Goal: Task Accomplishment & Management: Complete application form

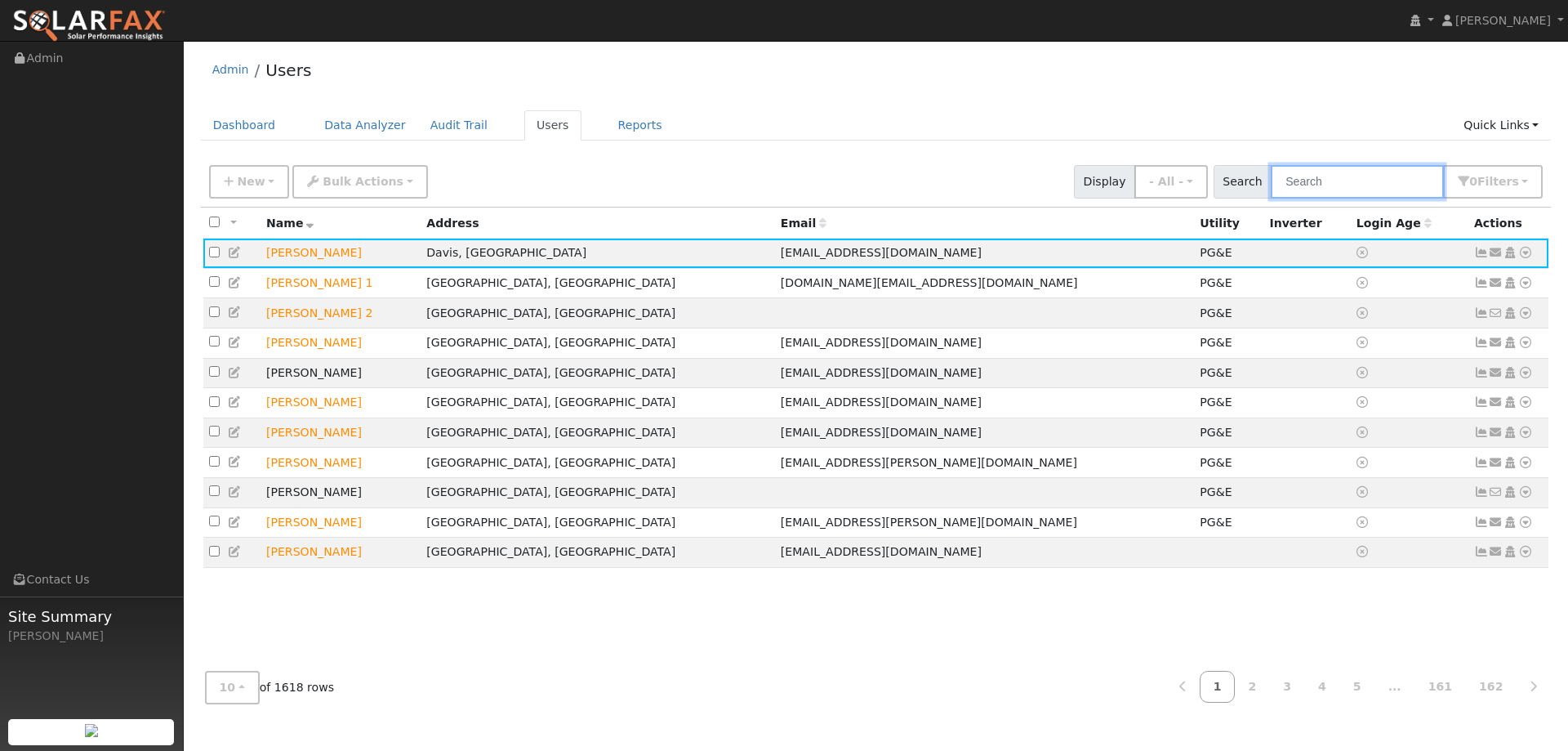
click at [1357, 179] on input "text" at bounding box center [1357, 181] width 173 height 33
click at [244, 126] on link "Dashboard" at bounding box center [244, 125] width 88 height 30
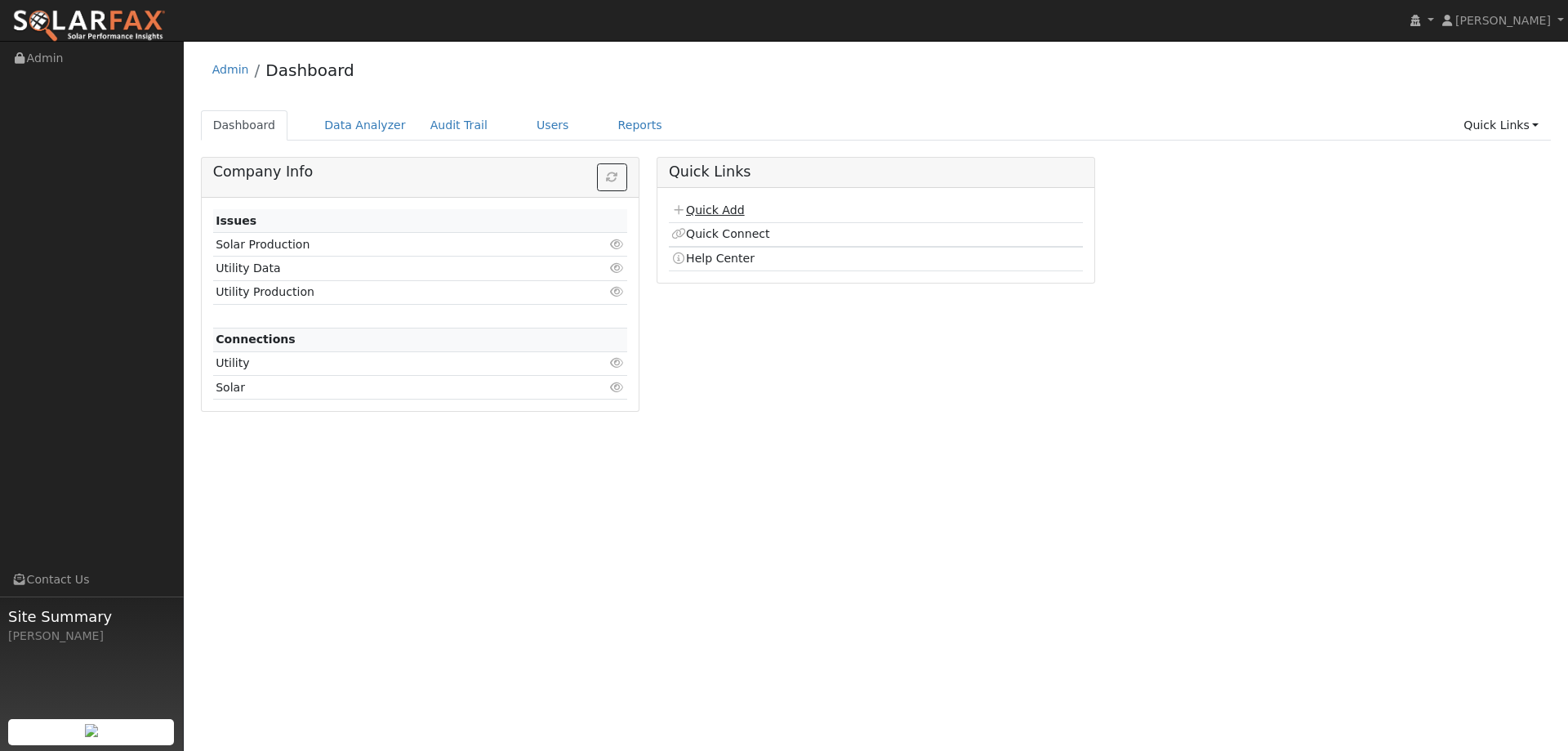
click at [734, 205] on link "Quick Add" at bounding box center [707, 210] width 73 height 13
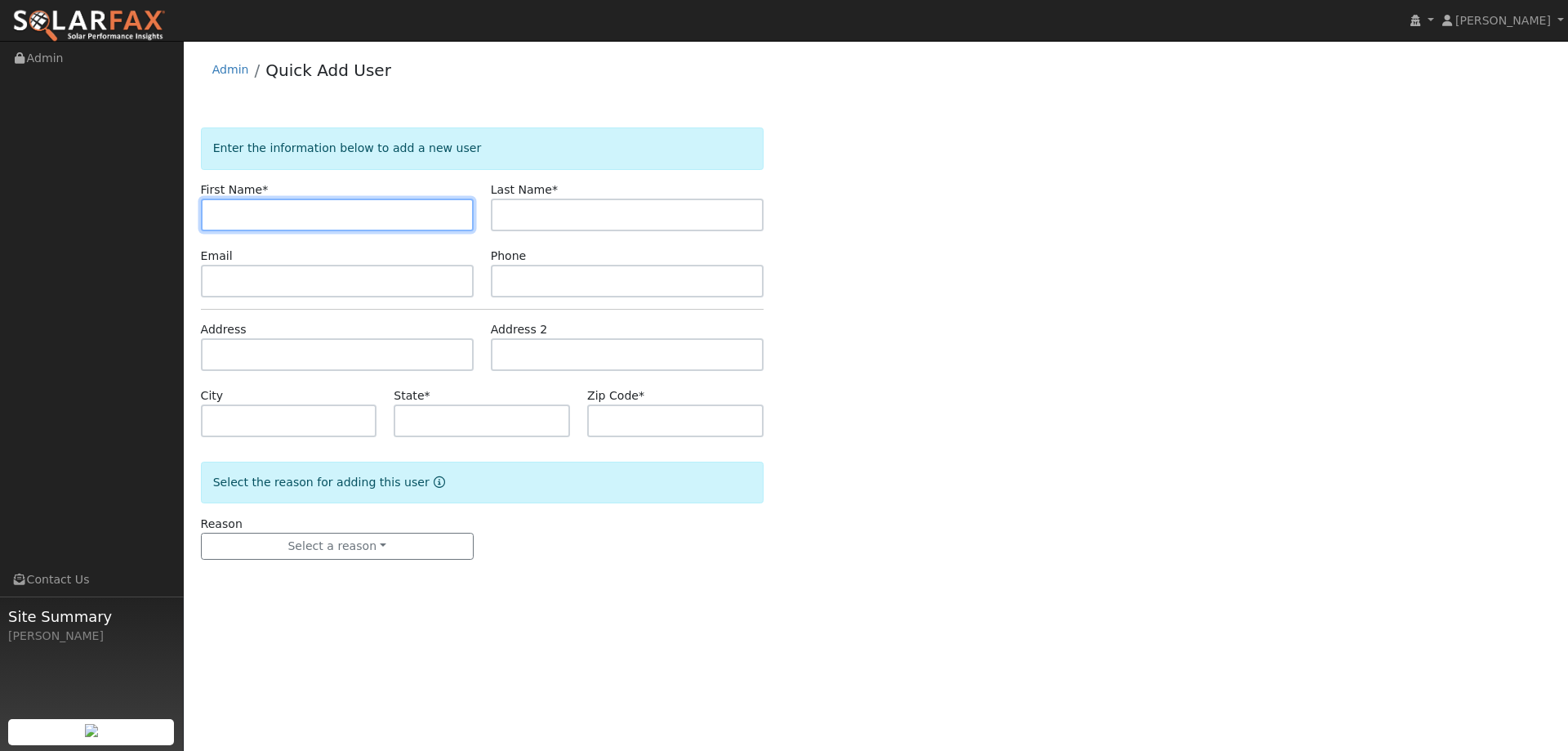
click at [222, 216] on input "text" at bounding box center [337, 214] width 272 height 33
paste input "Tanya"
click at [221, 215] on input "Tanya" at bounding box center [337, 214] width 272 height 33
type input "Tanya"
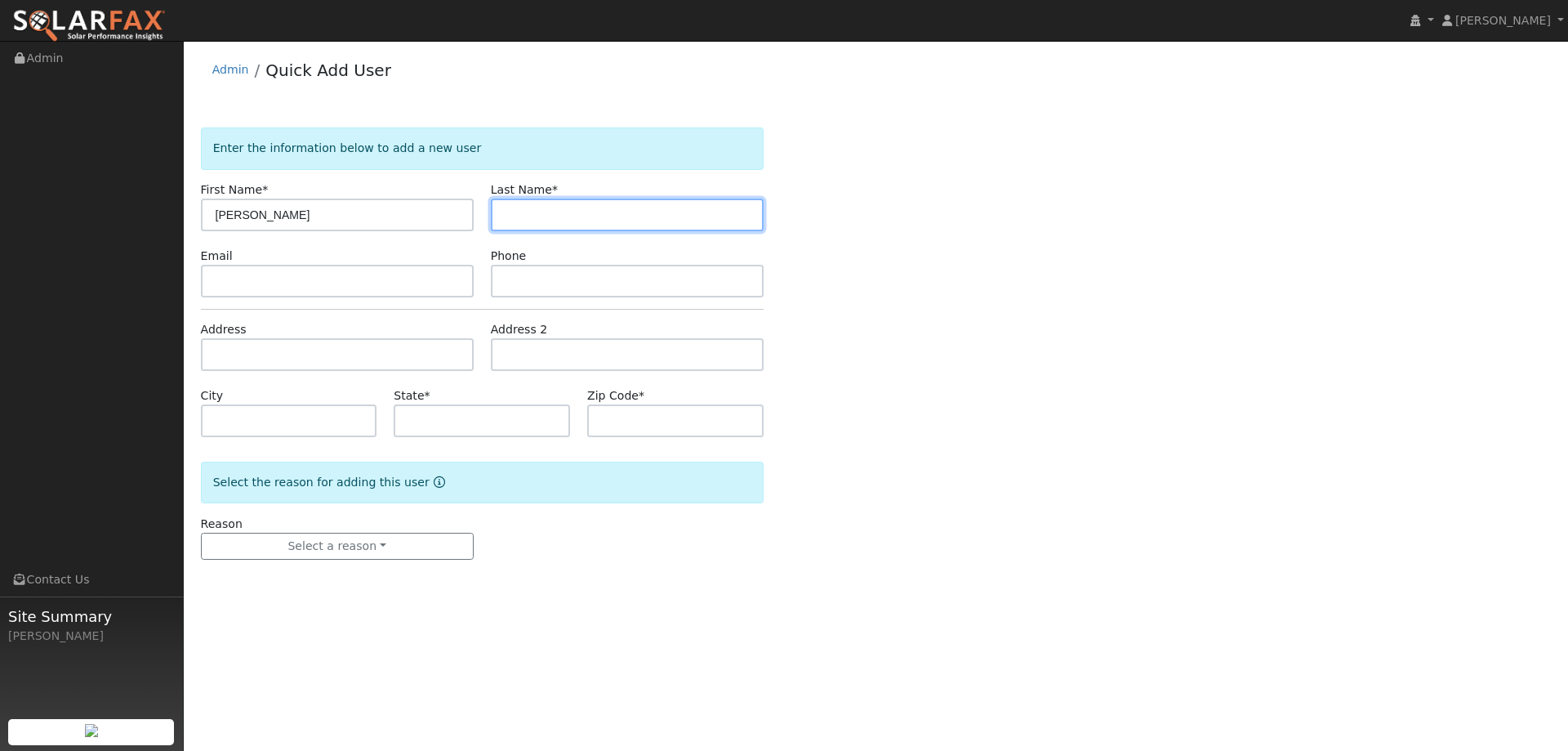
click at [550, 218] on input "text" at bounding box center [627, 214] width 272 height 33
click at [521, 219] on input "text" at bounding box center [627, 214] width 272 height 33
paste input "Ogan"
click at [507, 217] on input "Ogan" at bounding box center [627, 214] width 272 height 33
type input "Ogan"
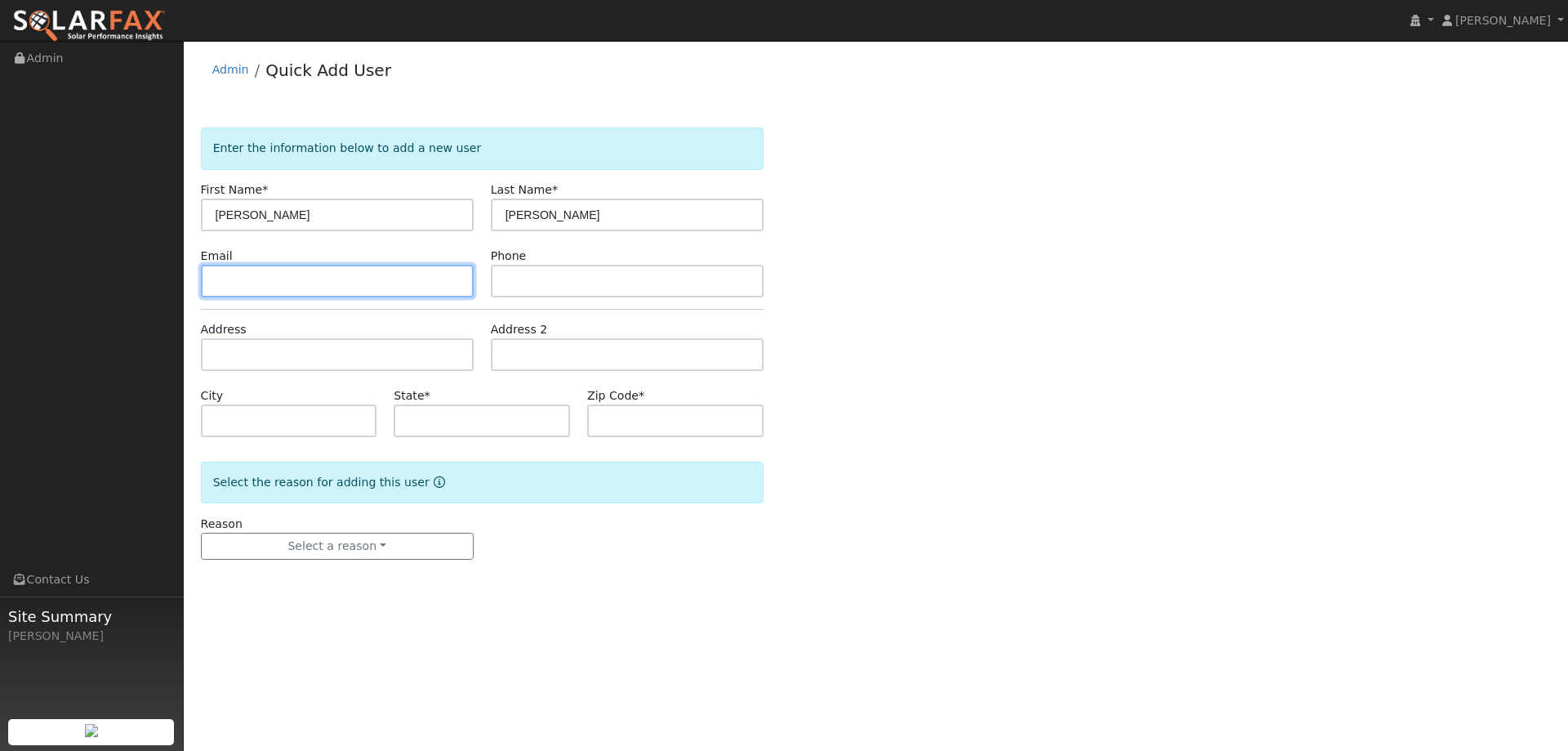
click at [262, 282] on input "text" at bounding box center [337, 281] width 272 height 33
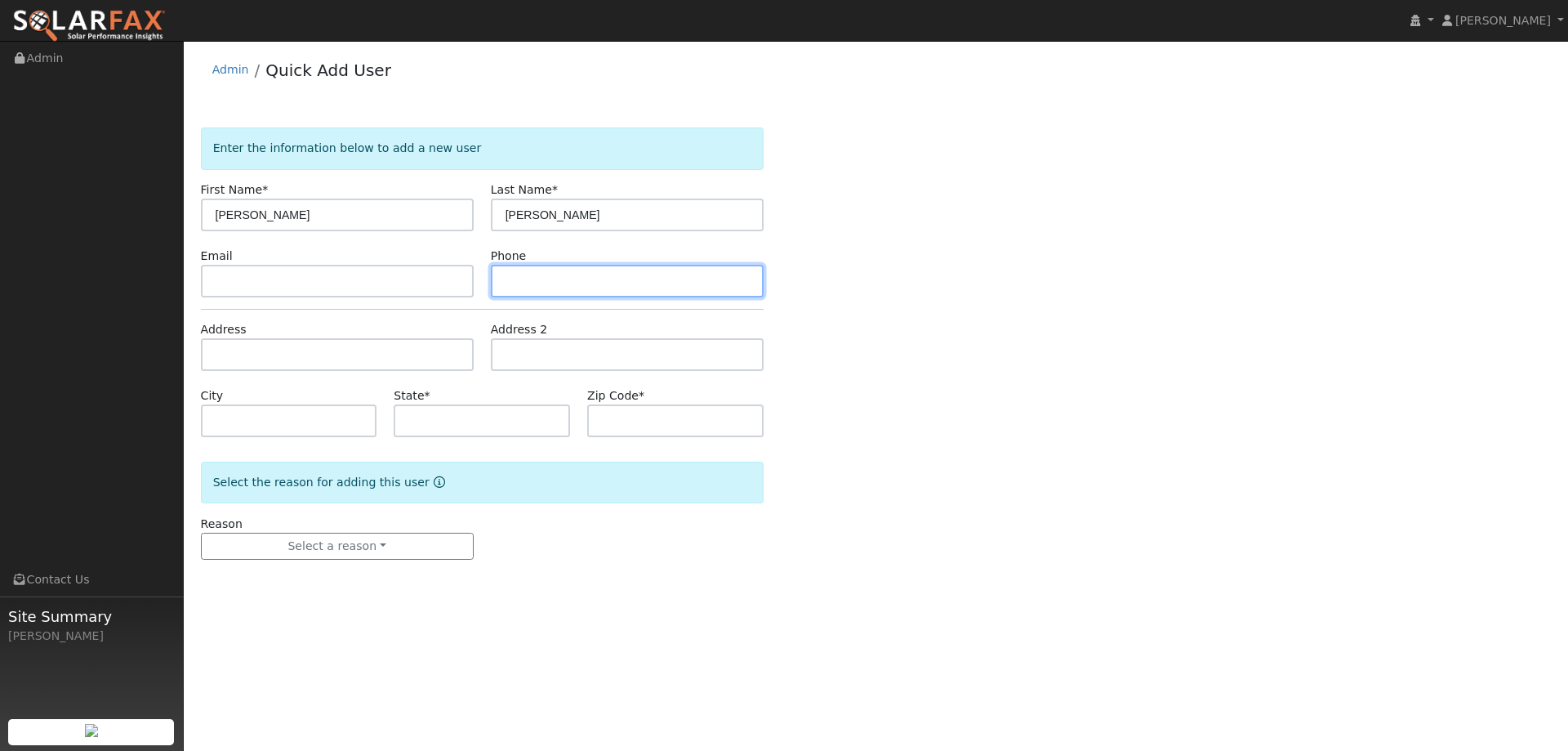
click at [525, 280] on input "text" at bounding box center [627, 281] width 272 height 33
paste input "(916) 397-5686"
type input "(916) 397-5686"
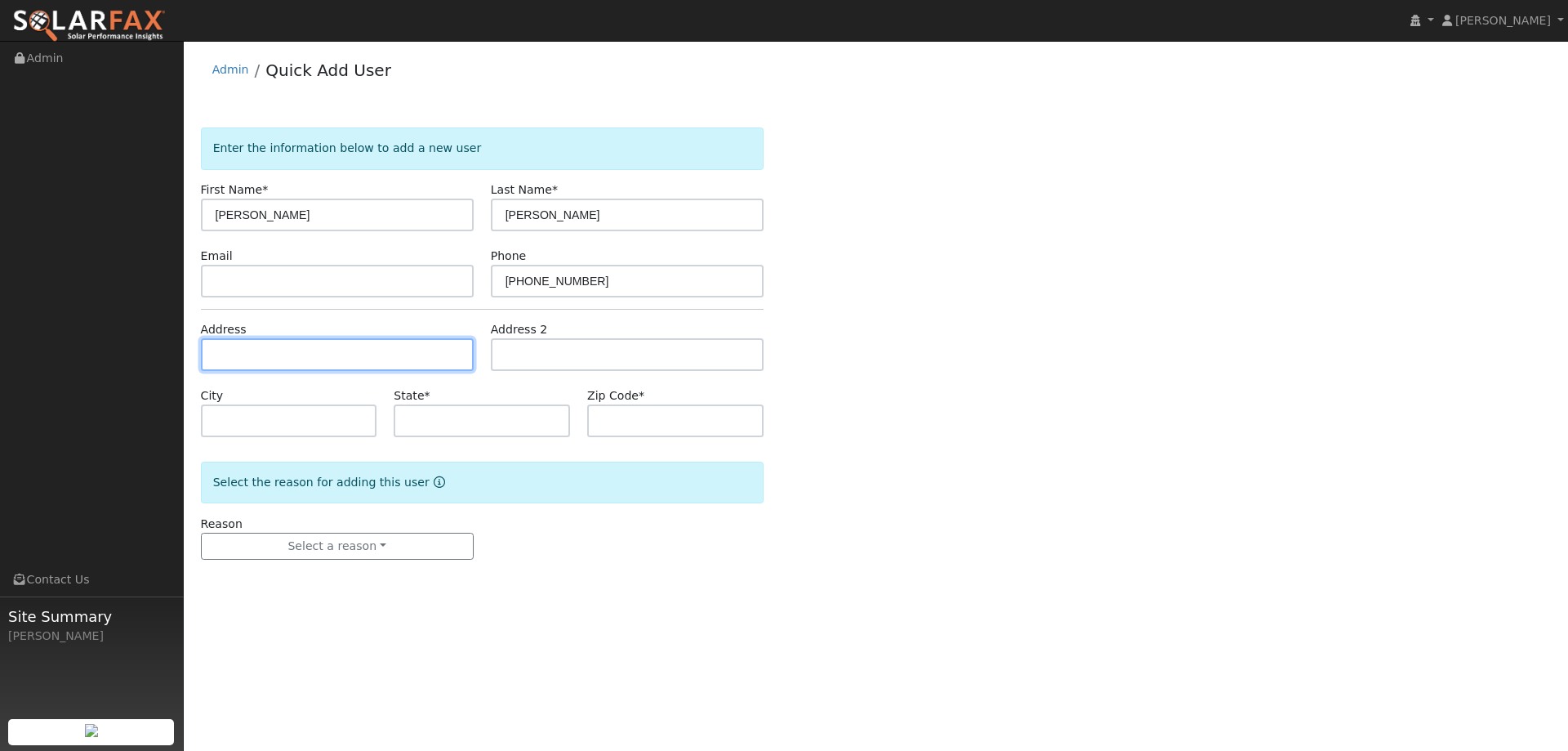
click at [348, 339] on input "text" at bounding box center [337, 355] width 272 height 33
click at [237, 355] on input "text" at bounding box center [337, 355] width 272 height 33
paste input "107 Monterey Drive"
type input "107 Monterey Drive"
type input "Vacaville"
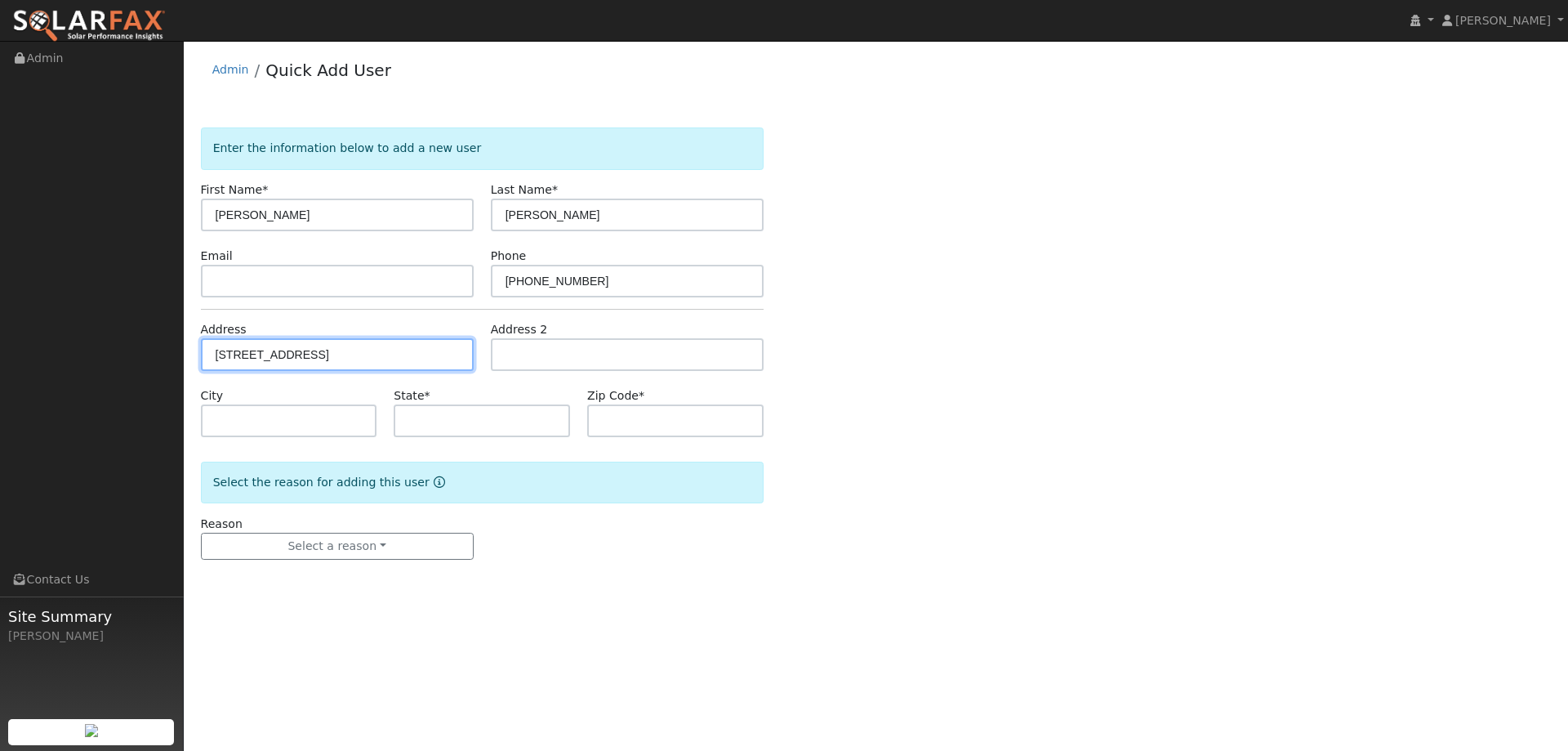
type input "CA"
type input "95687"
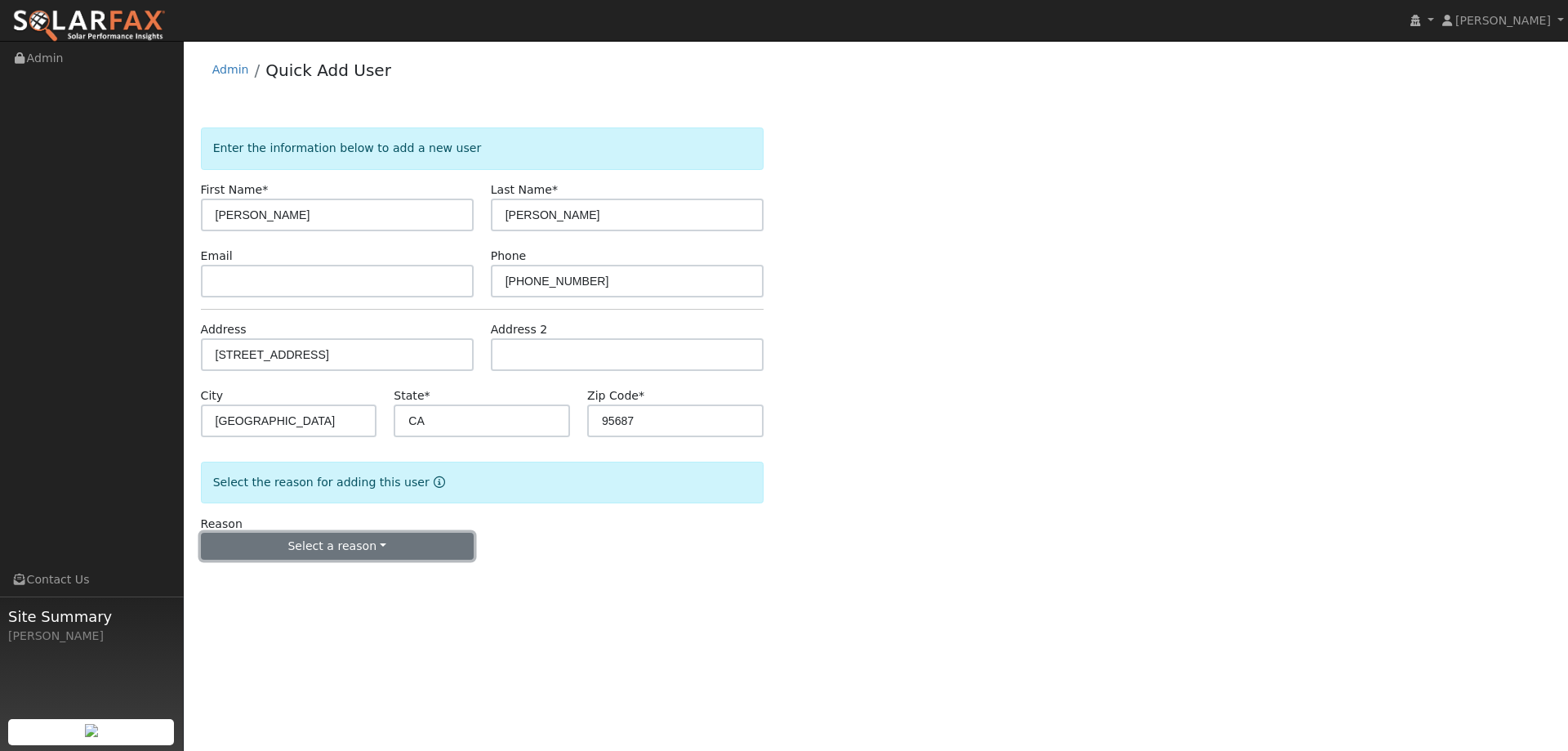
click at [379, 556] on button "Select a reason" at bounding box center [337, 546] width 272 height 28
click at [322, 579] on link "New lead" at bounding box center [292, 580] width 181 height 23
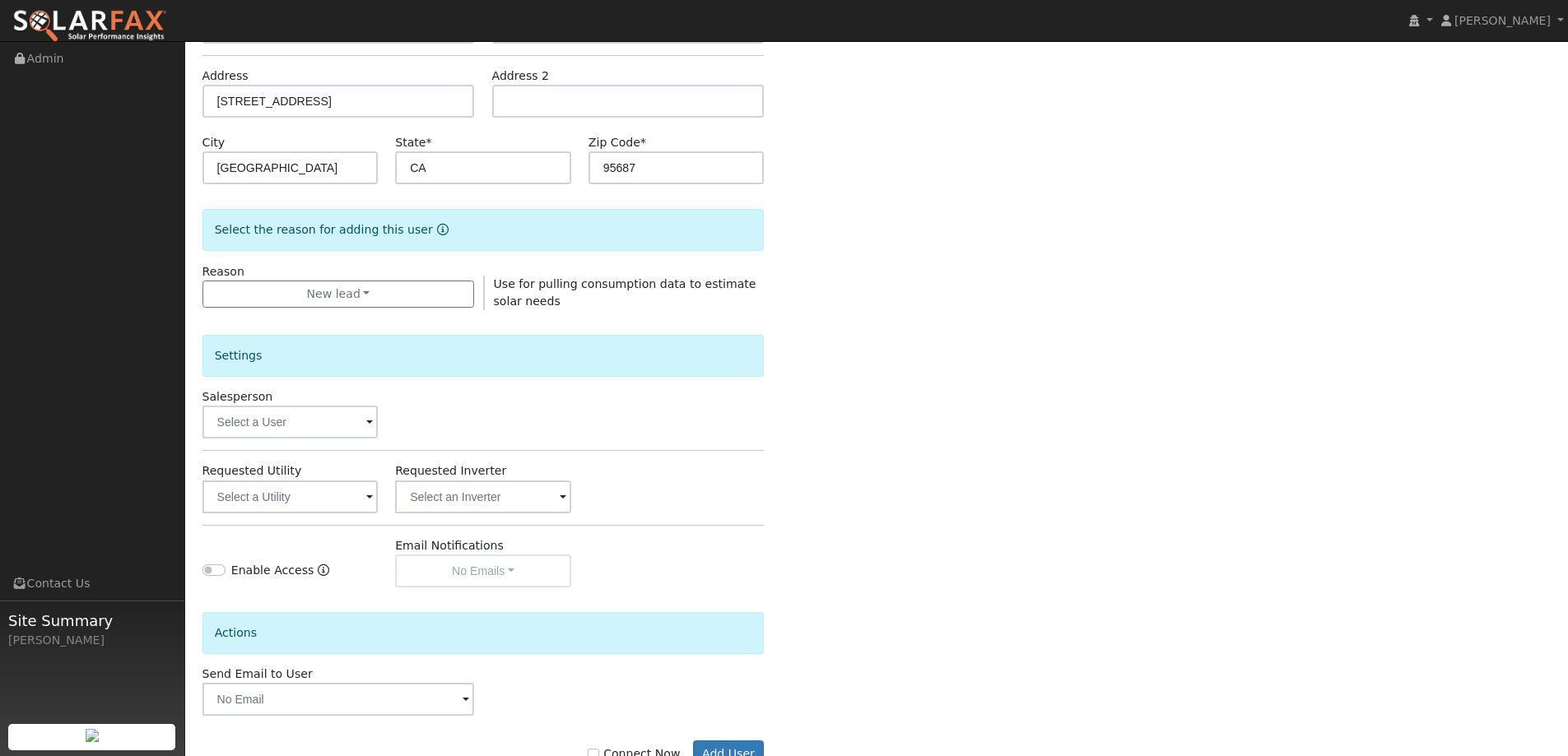
scroll to position [309, 0]
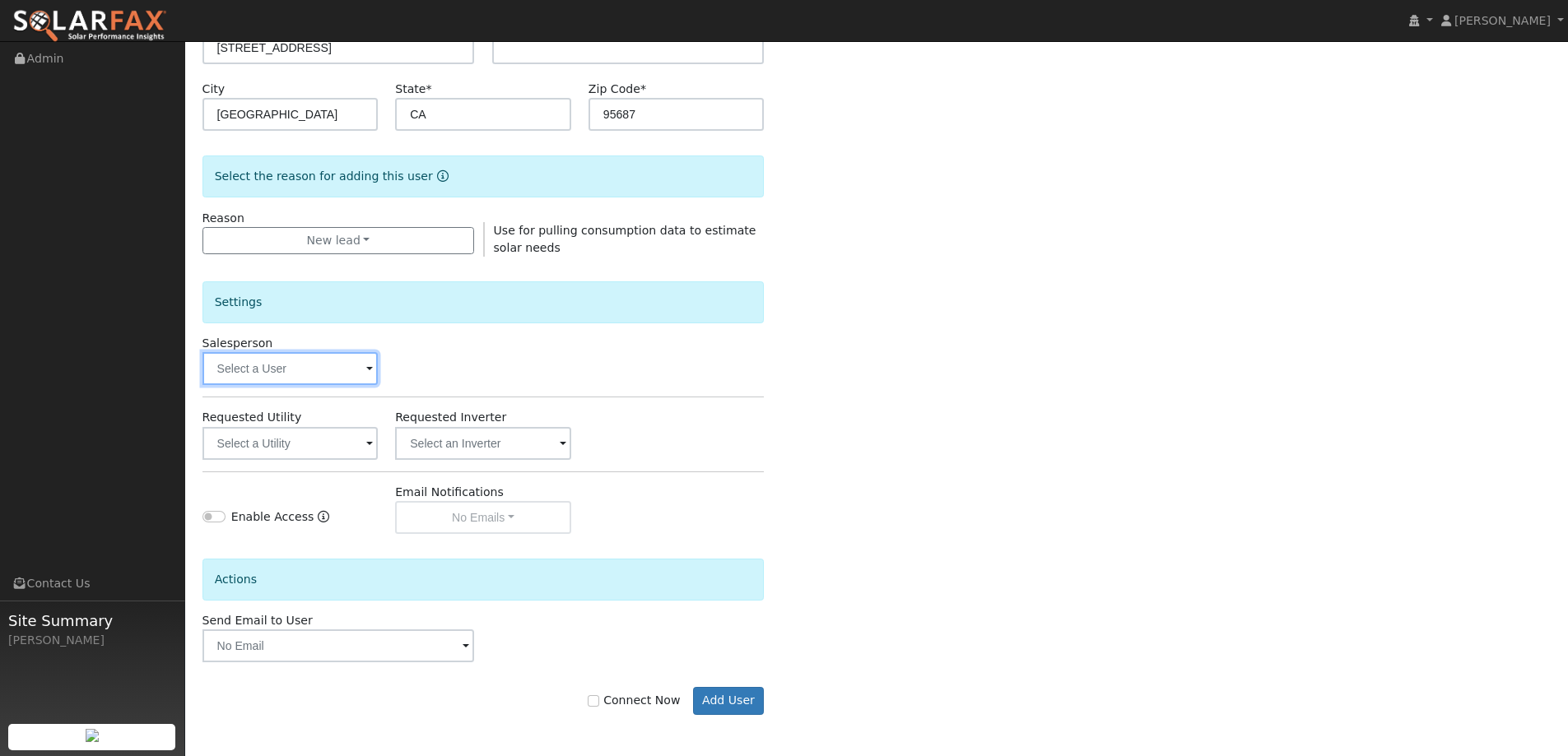
click at [327, 368] on input "text" at bounding box center [290, 368] width 176 height 33
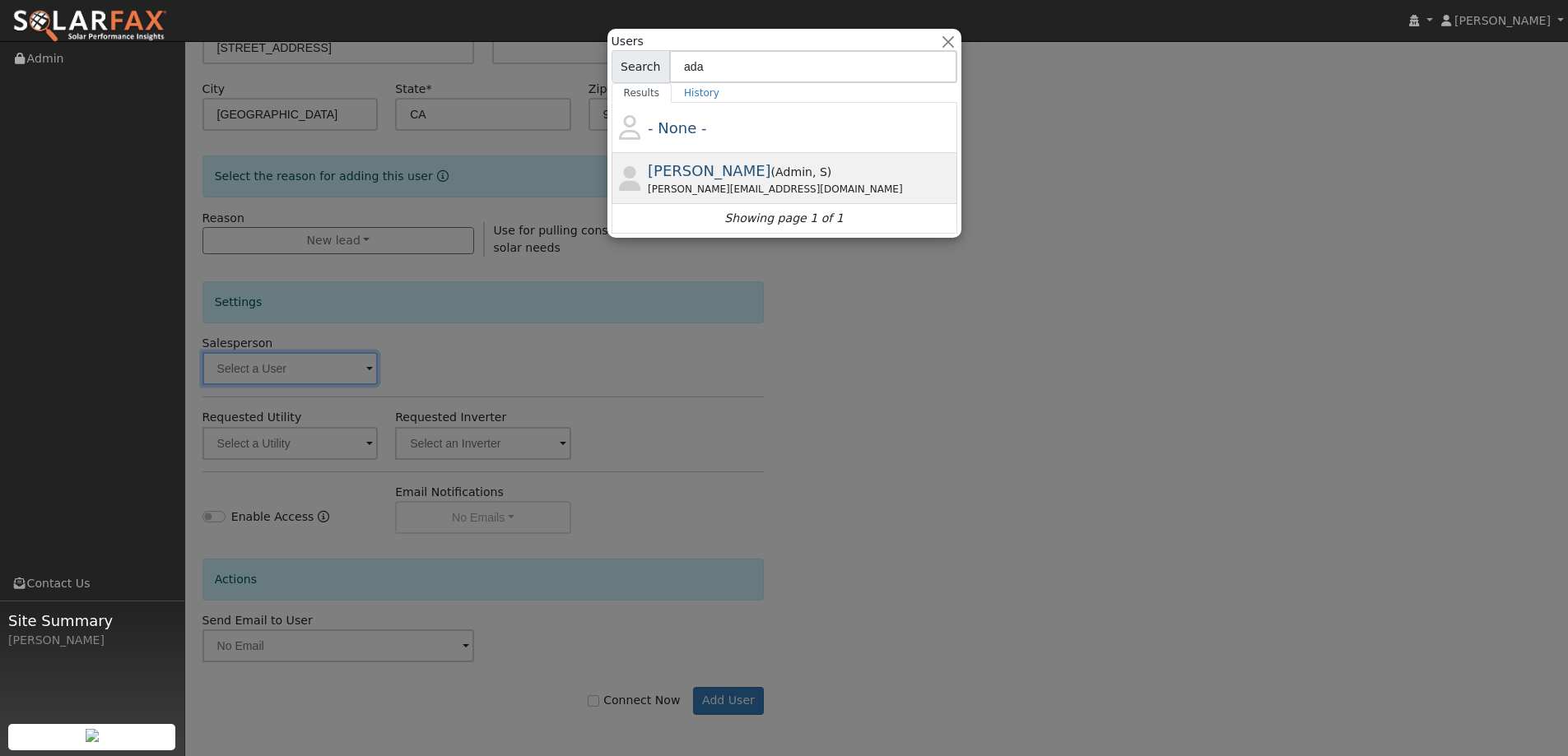
type input "ada"
click at [776, 176] on span "Admin" at bounding box center [794, 172] width 37 height 13
type input "Adam Hedemark"
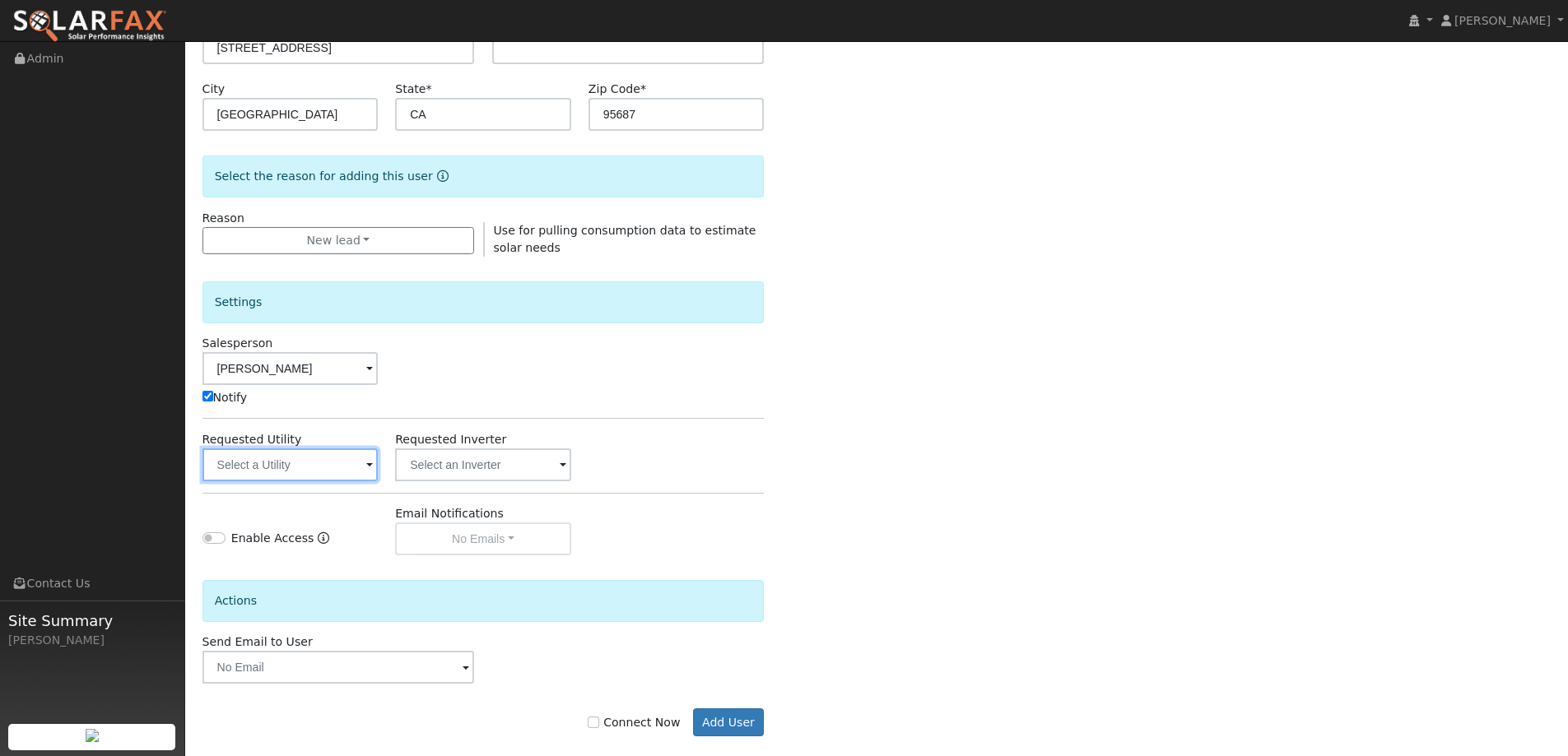
click at [345, 460] on input "text" at bounding box center [290, 465] width 176 height 33
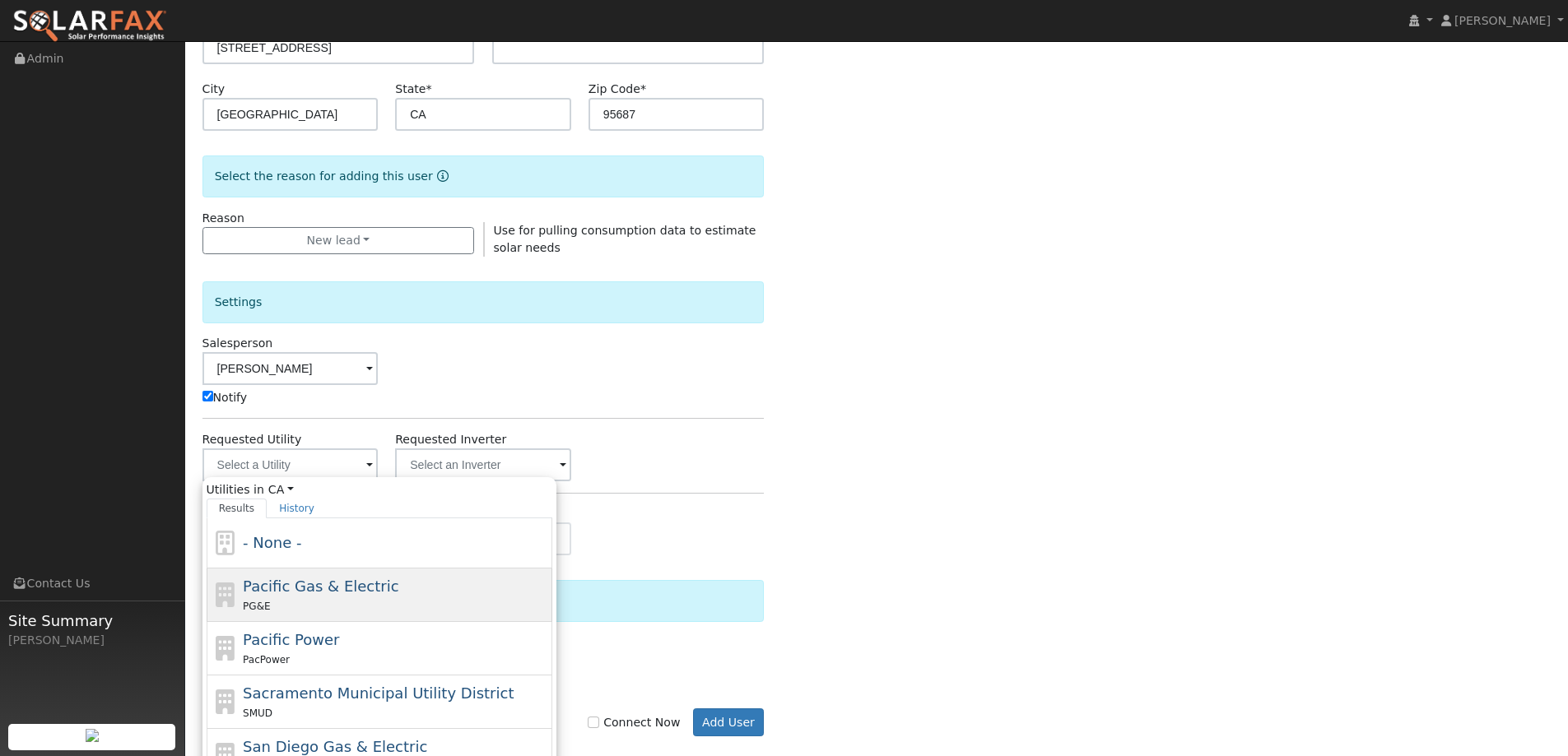
click at [470, 601] on div "PG&E" at bounding box center [395, 606] width 306 height 18
type input "Pacific Gas & Electric"
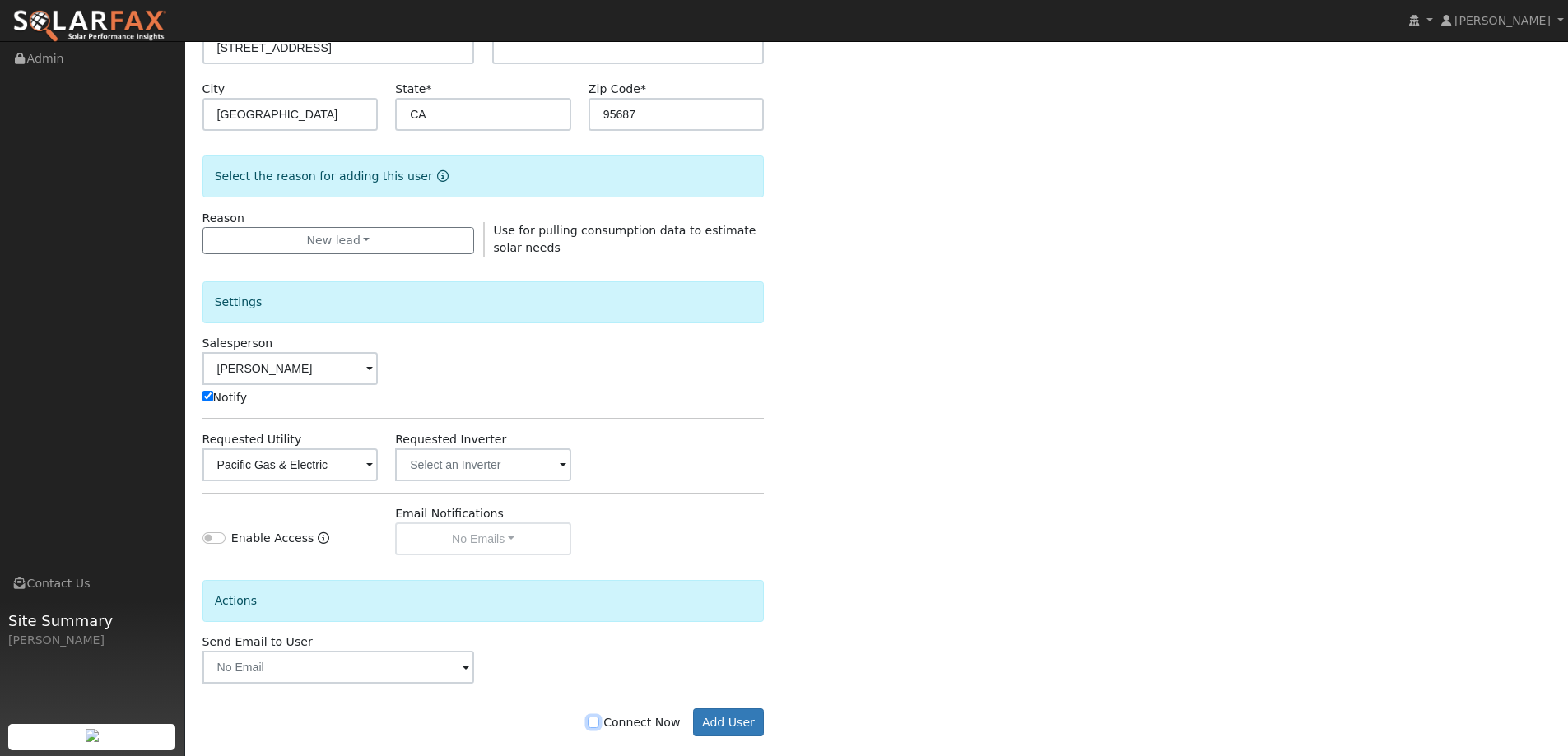
click at [599, 725] on input "Connect Now" at bounding box center [594, 722] width 12 height 12
checkbox input "true"
click at [744, 727] on button "Add User" at bounding box center [728, 721] width 72 height 28
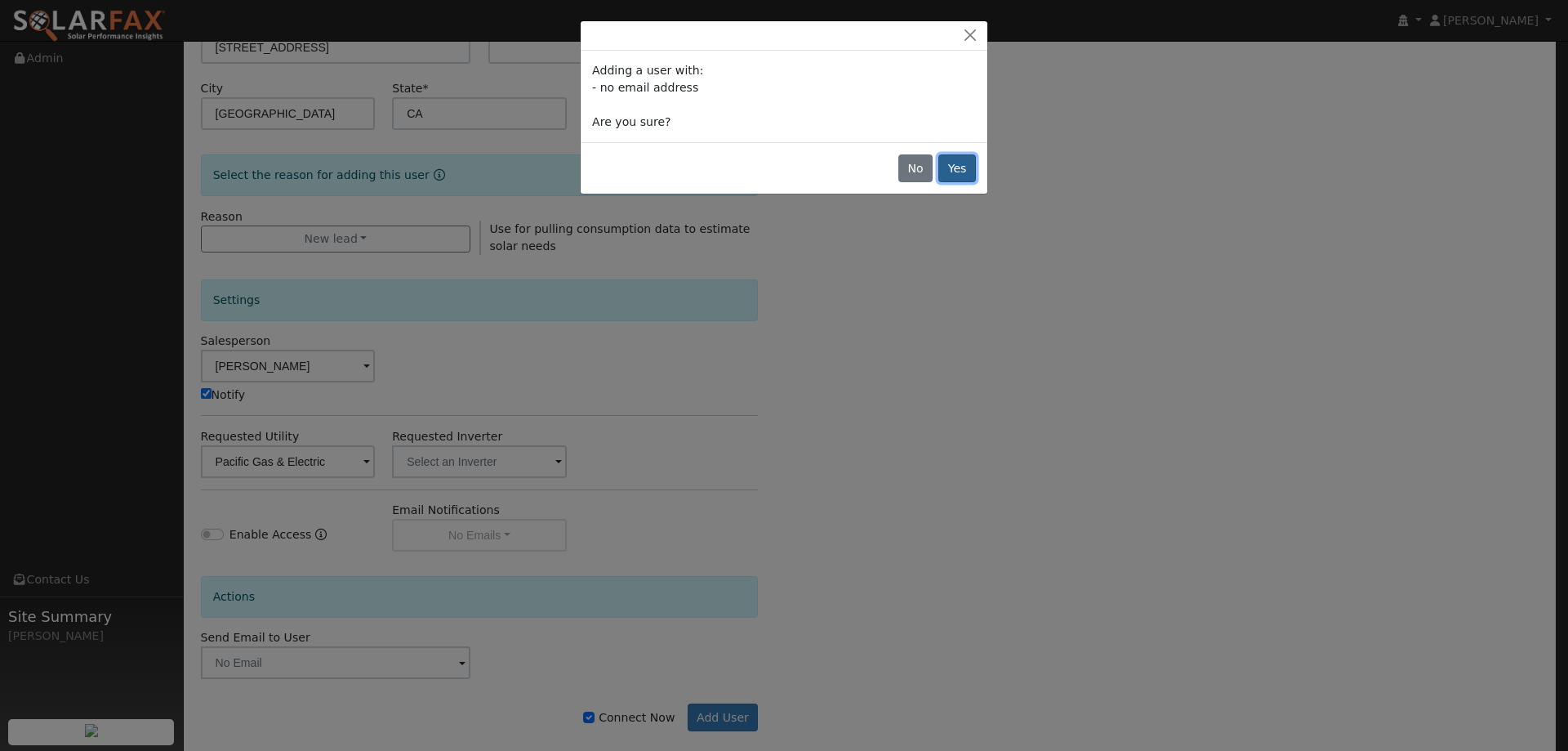
click at [960, 161] on button "Yes" at bounding box center [957, 168] width 38 height 28
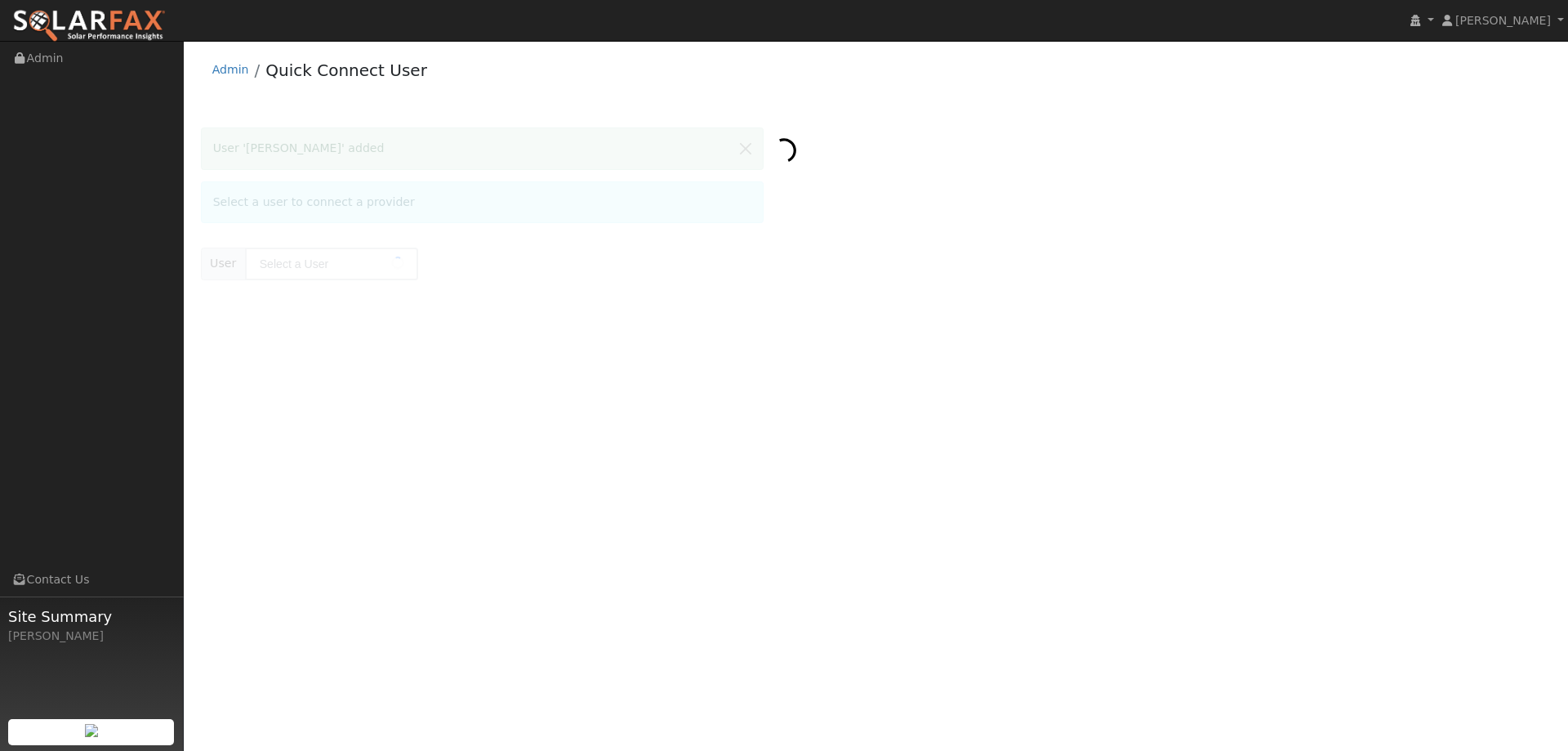
type input "[PERSON_NAME]"
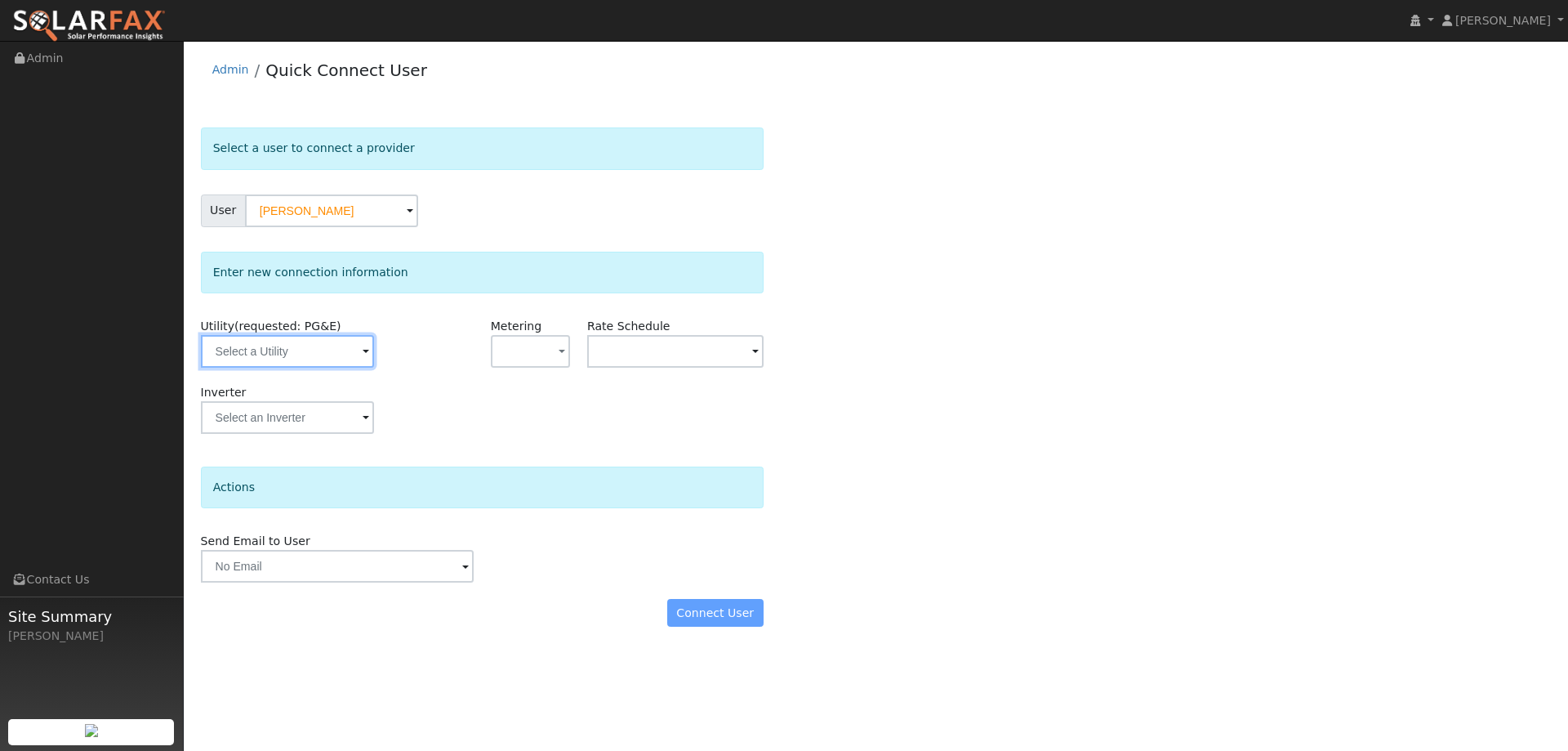
click at [328, 355] on input "text" at bounding box center [287, 351] width 173 height 33
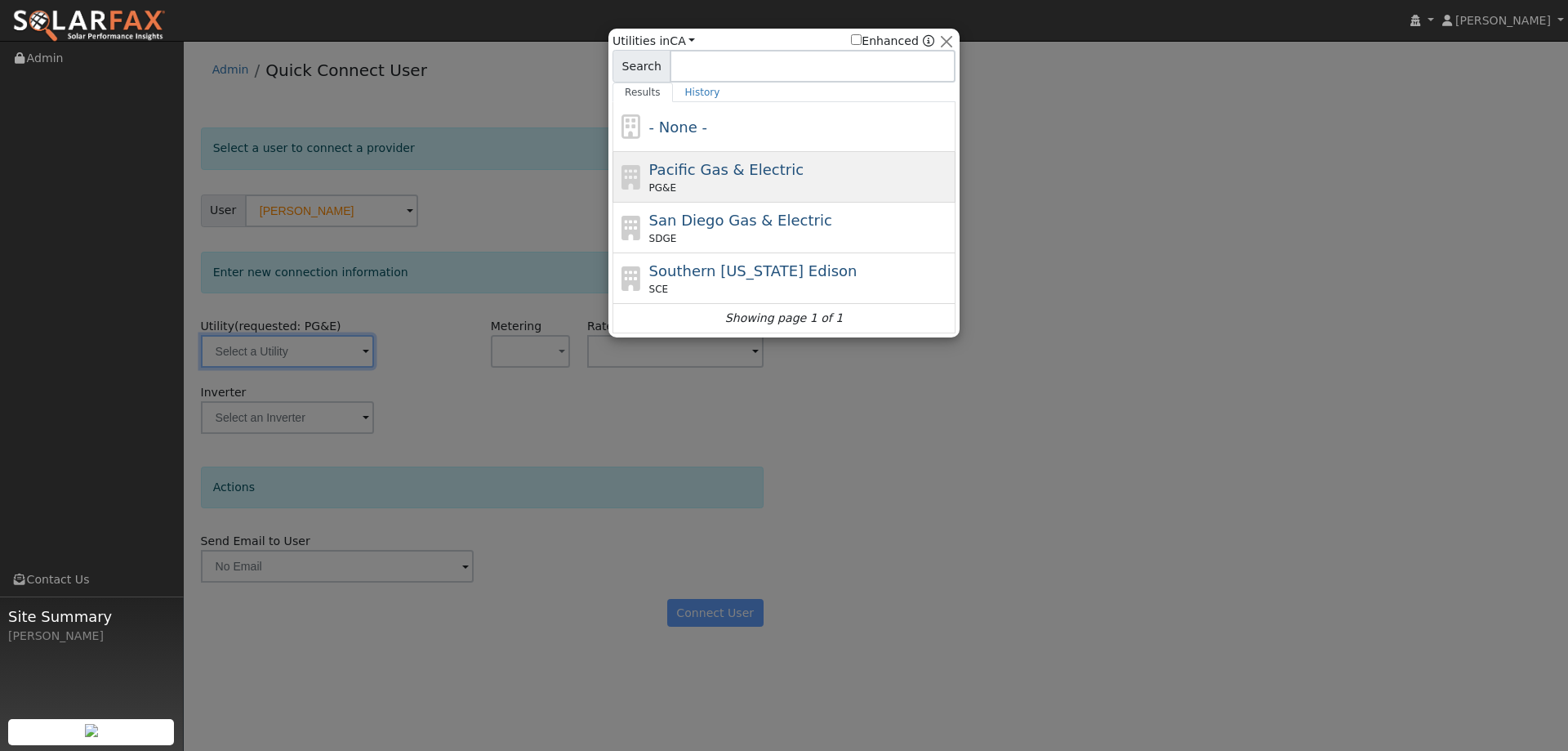
click at [741, 184] on div "PG&E" at bounding box center [801, 188] width 303 height 15
type input "PG&E"
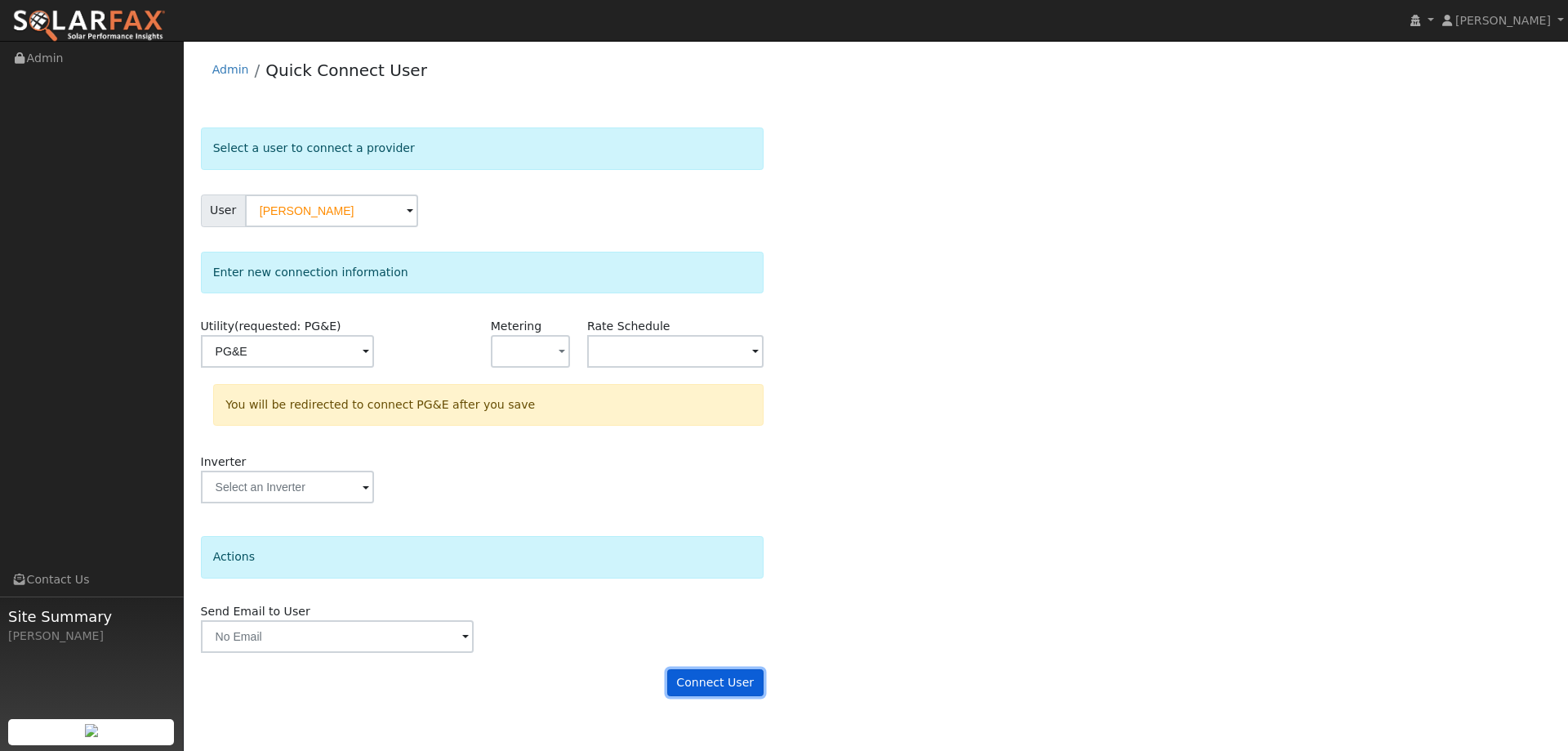
click at [733, 673] on button "Connect User" at bounding box center [715, 682] width 96 height 28
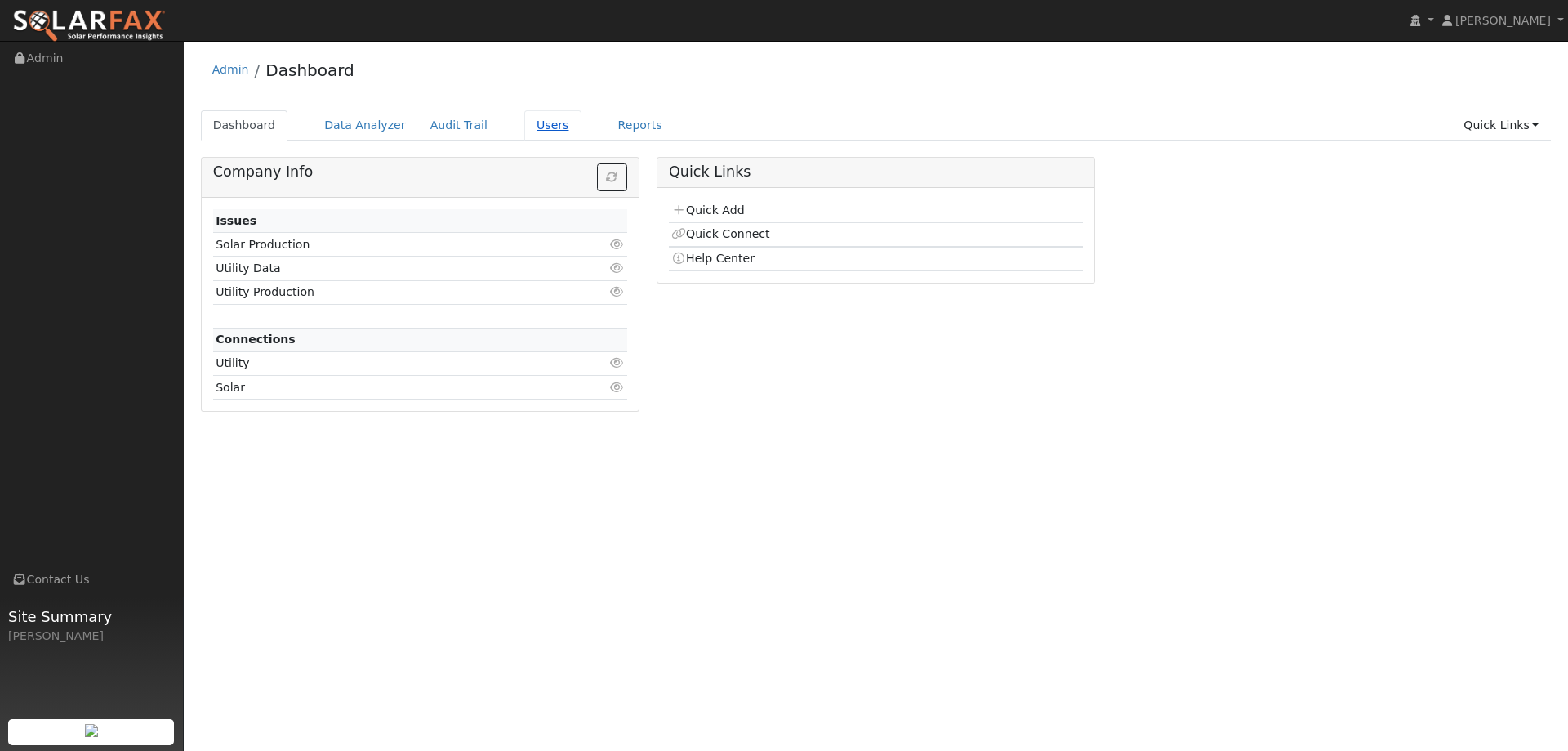
click at [534, 126] on link "Users" at bounding box center [552, 125] width 57 height 30
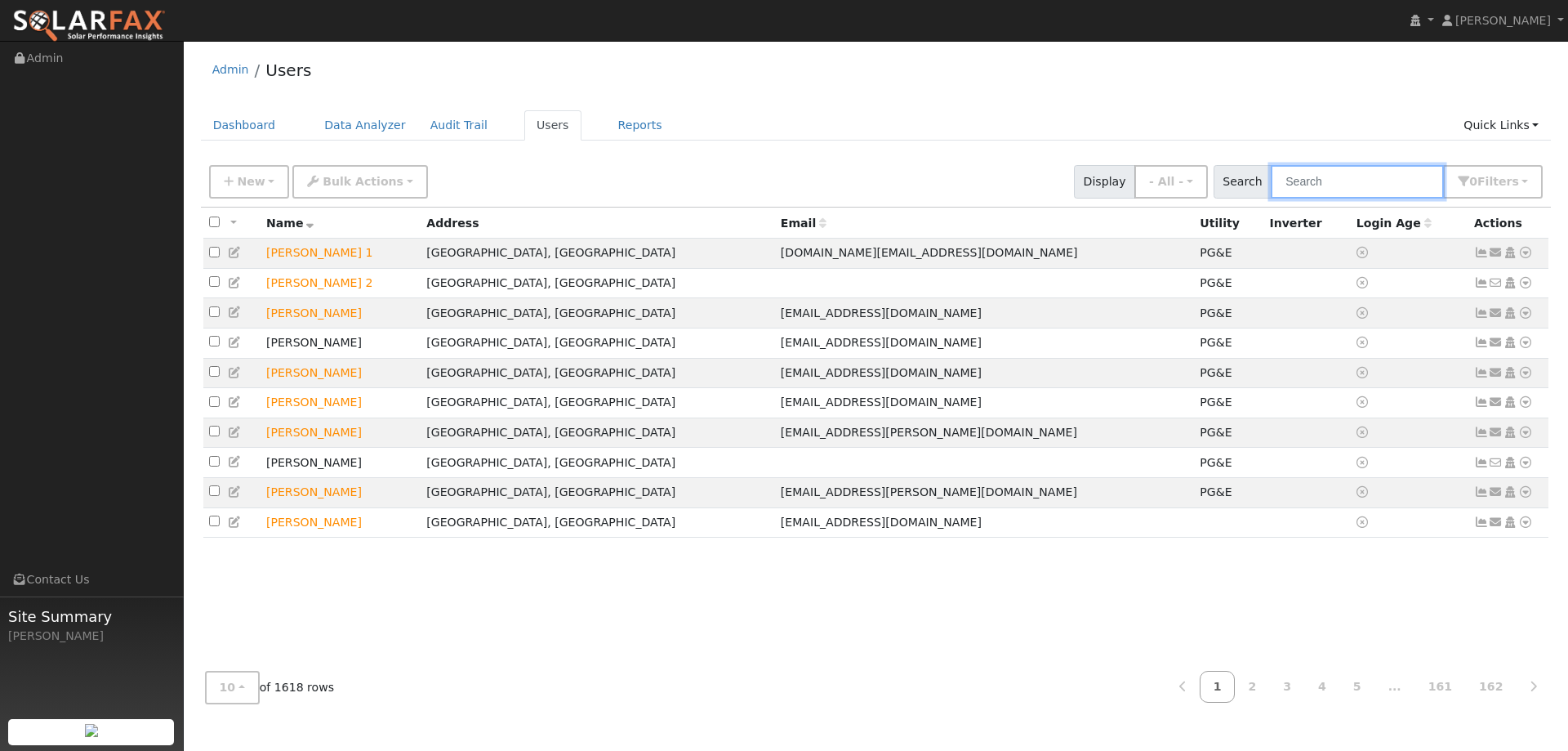
click at [1303, 179] on input "text" at bounding box center [1357, 181] width 173 height 33
paste input "[PERSON_NAME]"
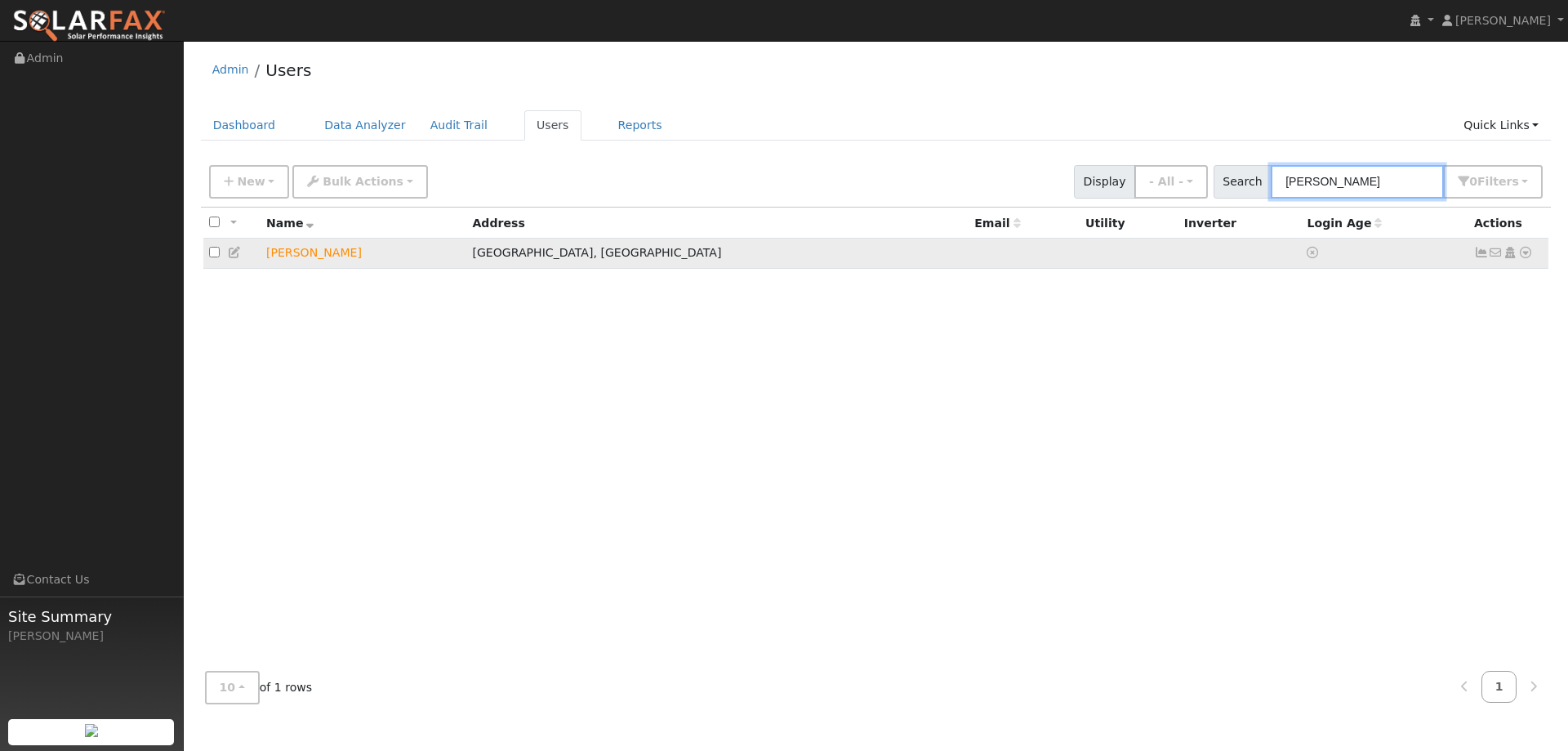
type input "[PERSON_NAME]"
click at [1527, 257] on icon at bounding box center [1526, 253] width 15 height 12
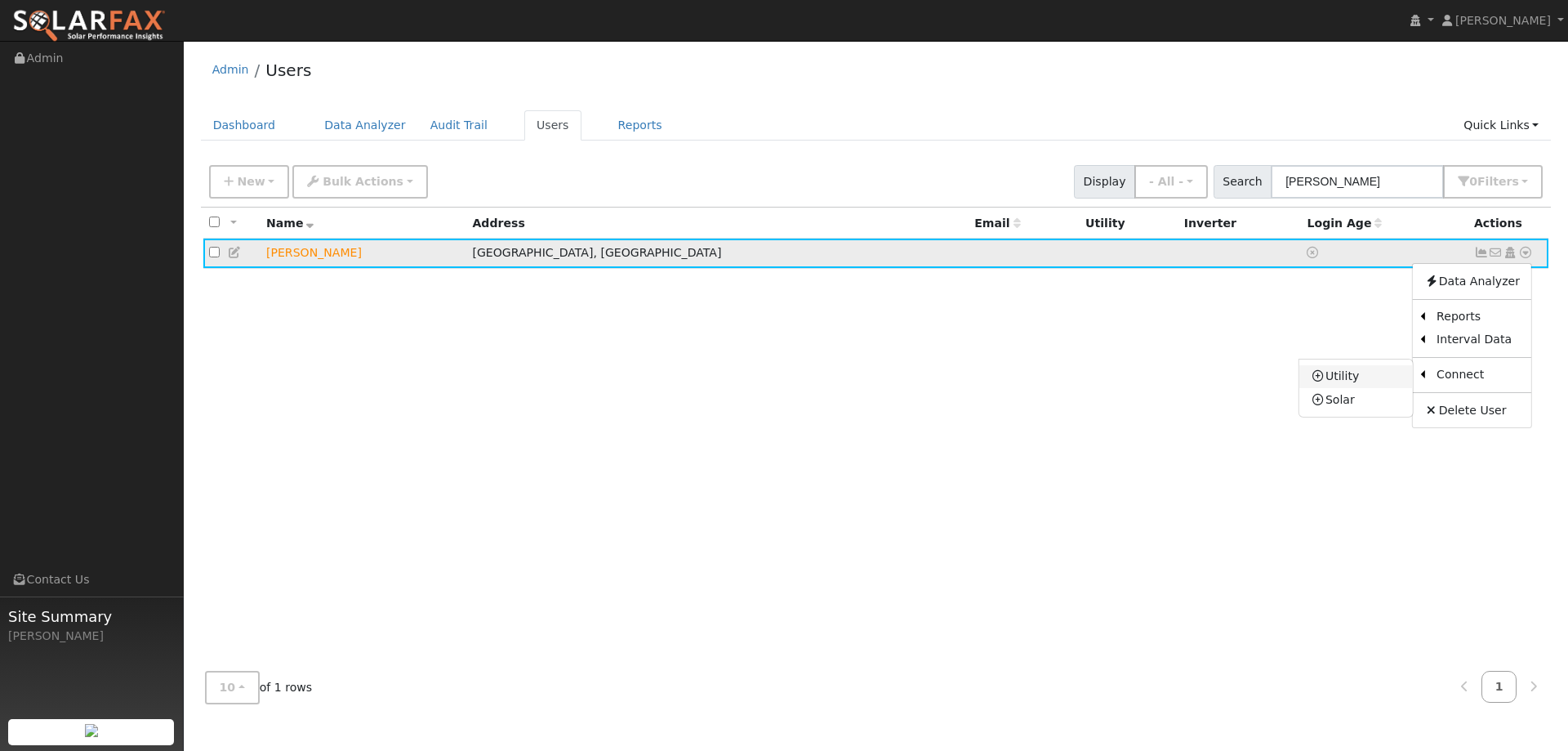
click at [1349, 382] on link "Utility" at bounding box center [1357, 376] width 114 height 23
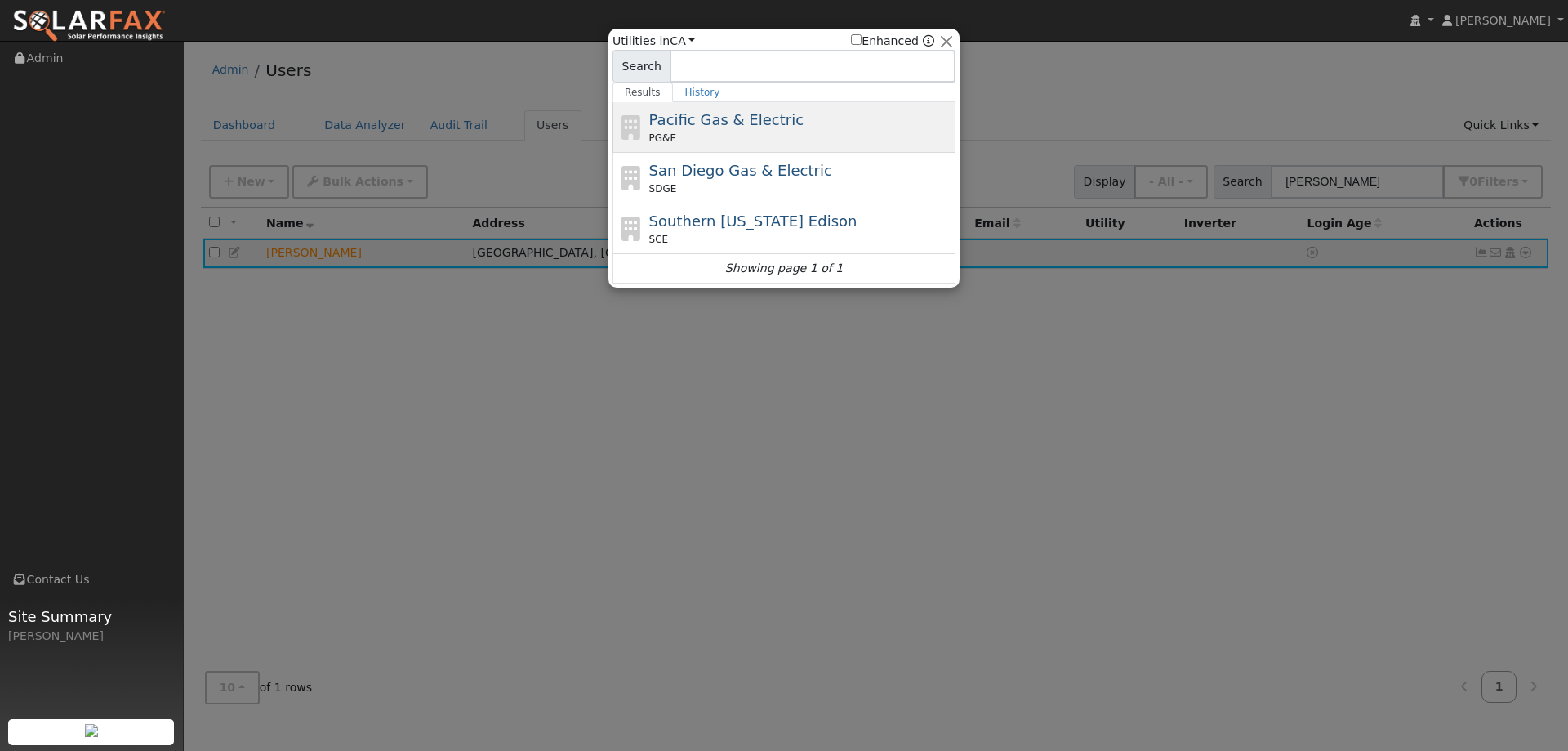
click at [858, 135] on div "PG&E" at bounding box center [801, 138] width 303 height 15
